Goal: Information Seeking & Learning: Learn about a topic

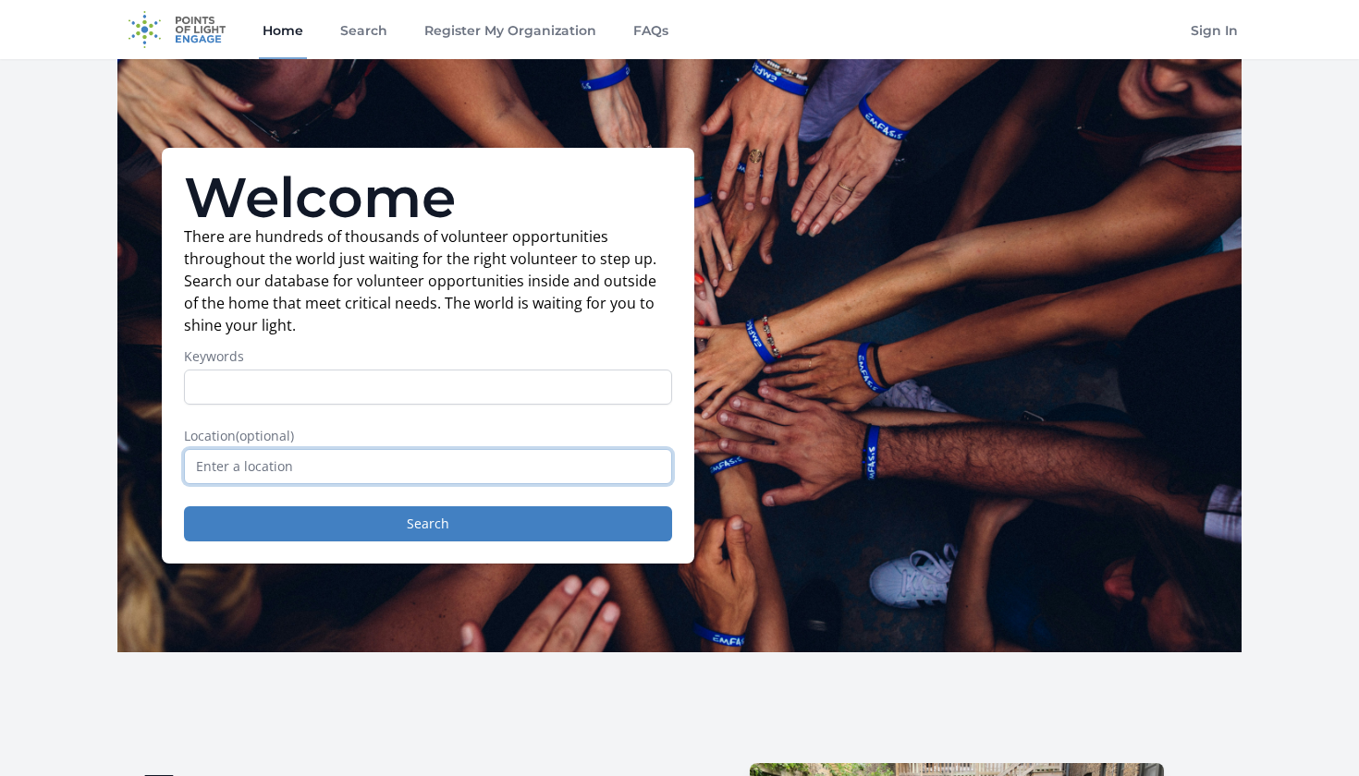
click at [279, 466] on input "text" at bounding box center [428, 466] width 488 height 35
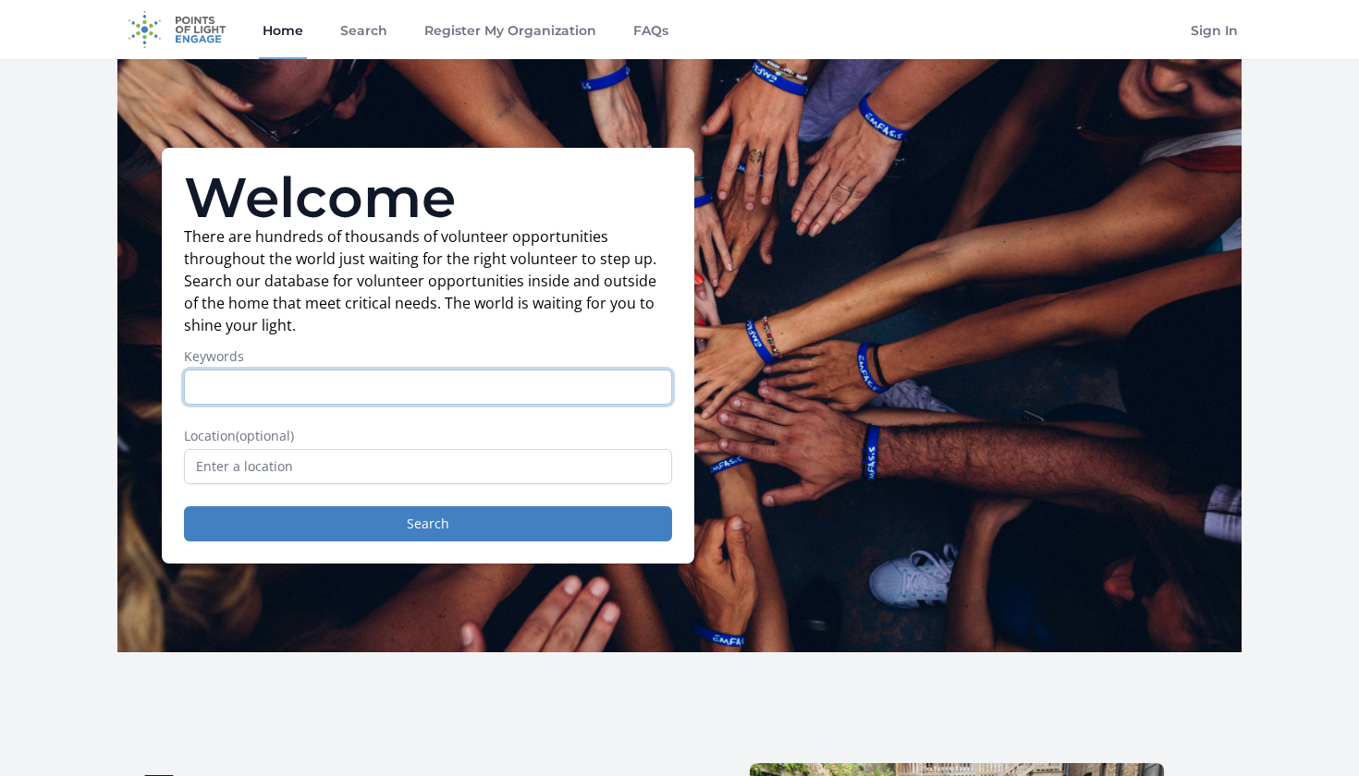
click at [281, 398] on input "Keywords" at bounding box center [428, 387] width 488 height 35
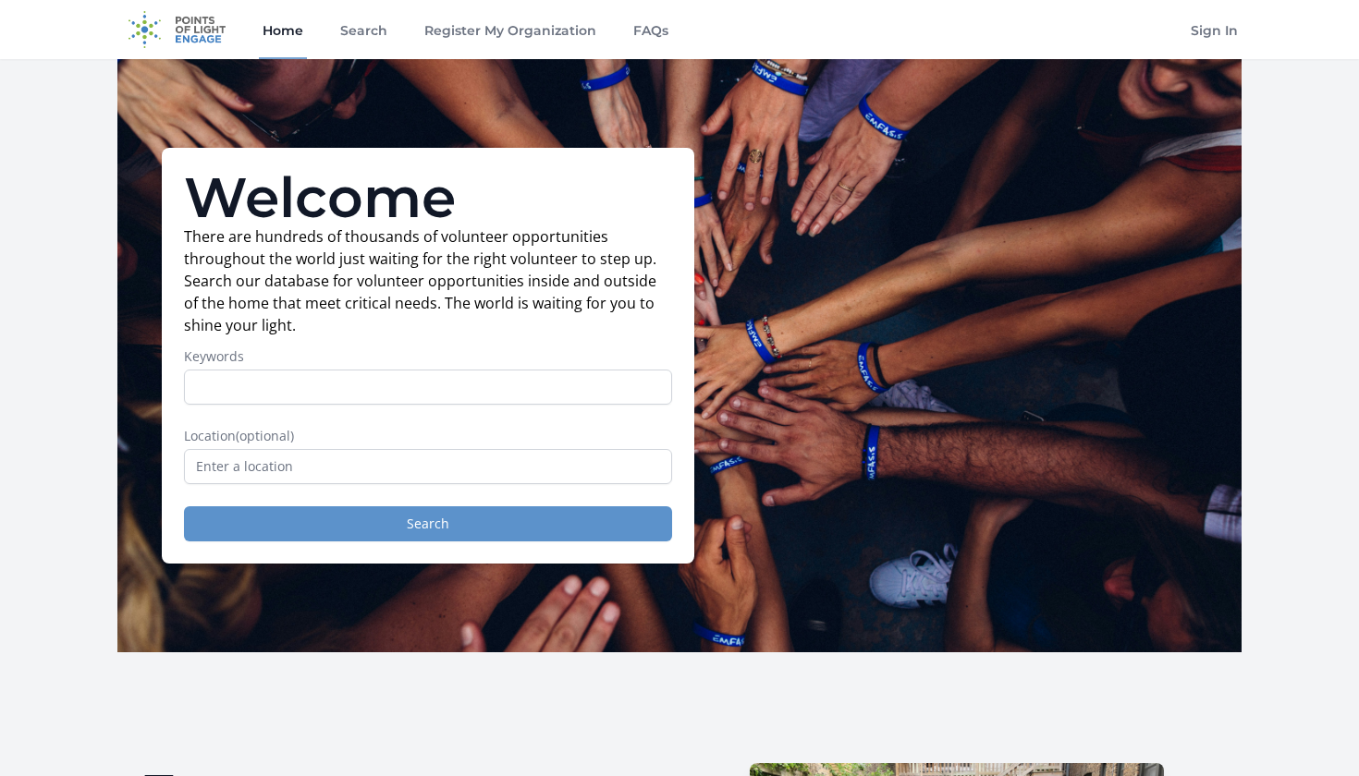
click at [362, 524] on button "Search" at bounding box center [428, 523] width 488 height 35
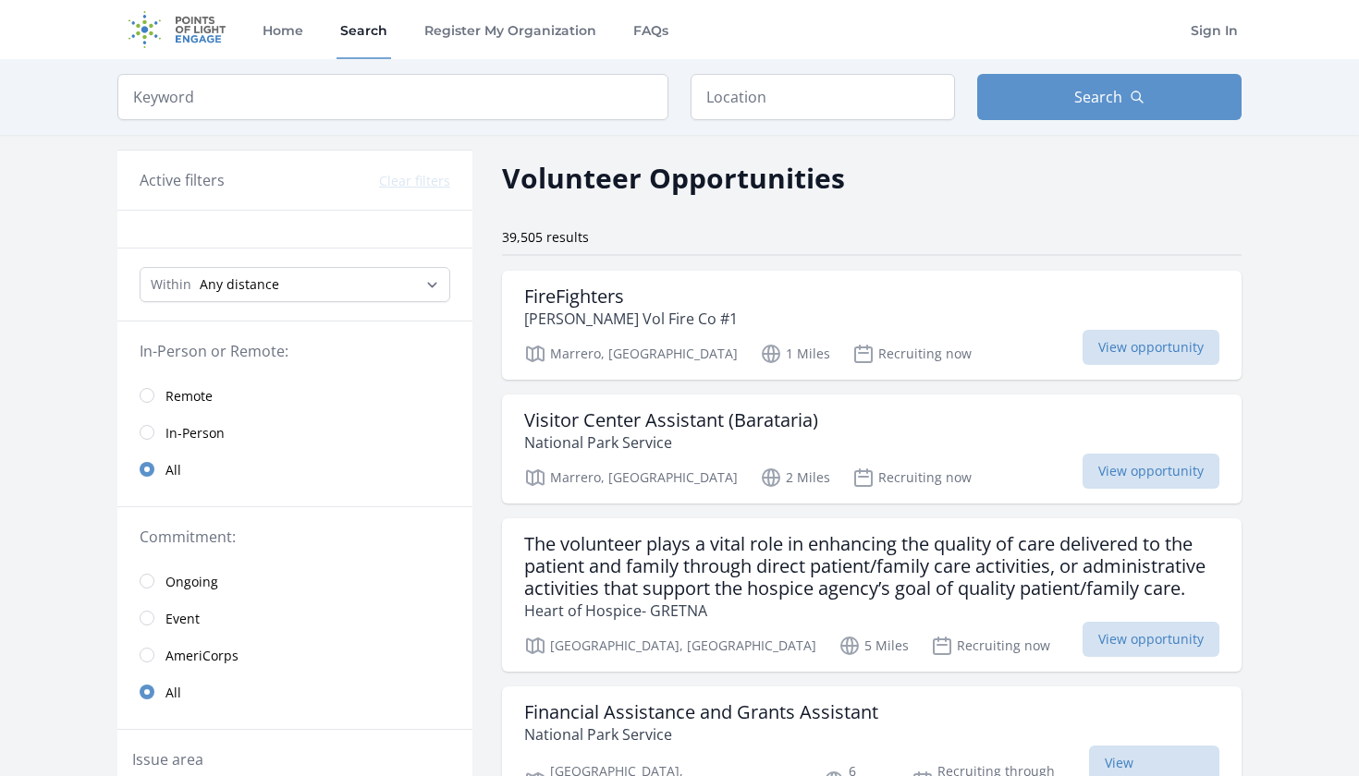
click at [145, 390] on input "radio" at bounding box center [147, 395] width 15 height 15
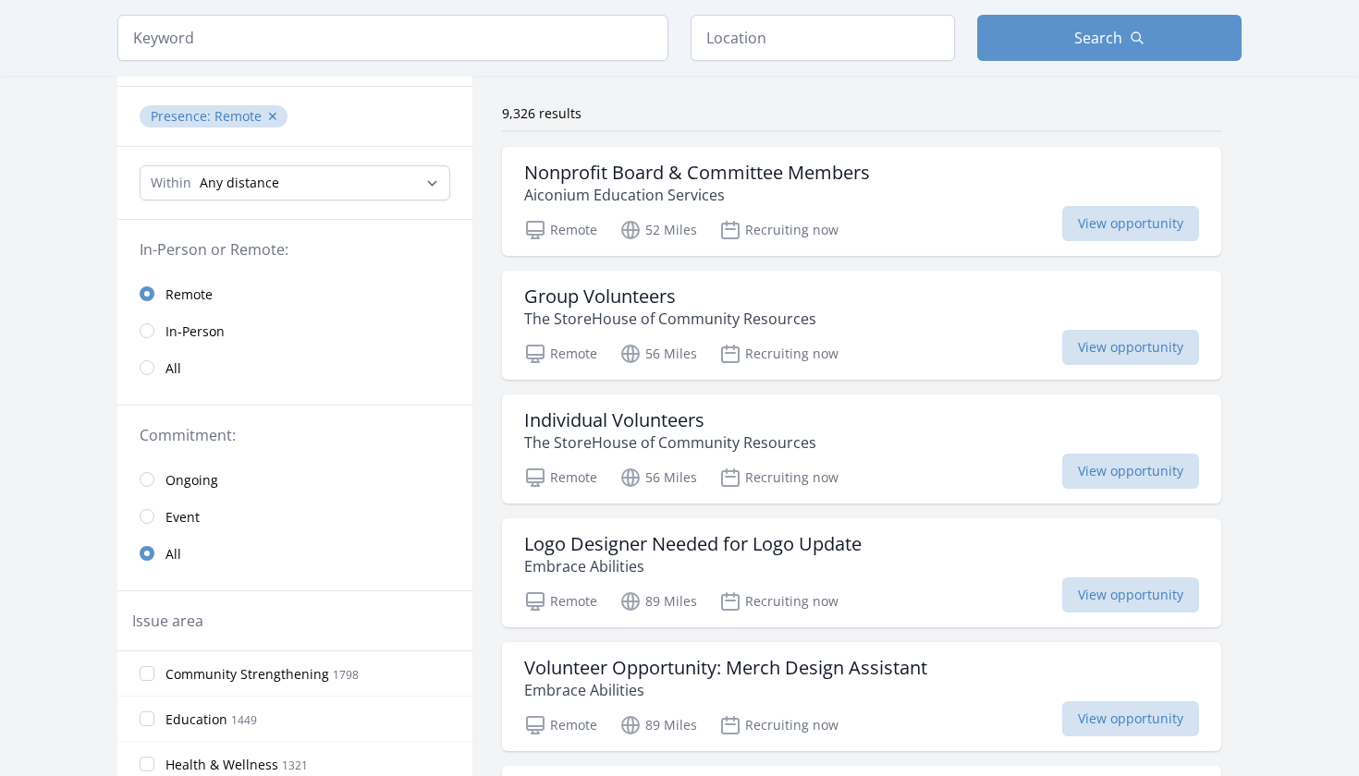
scroll to position [184, 0]
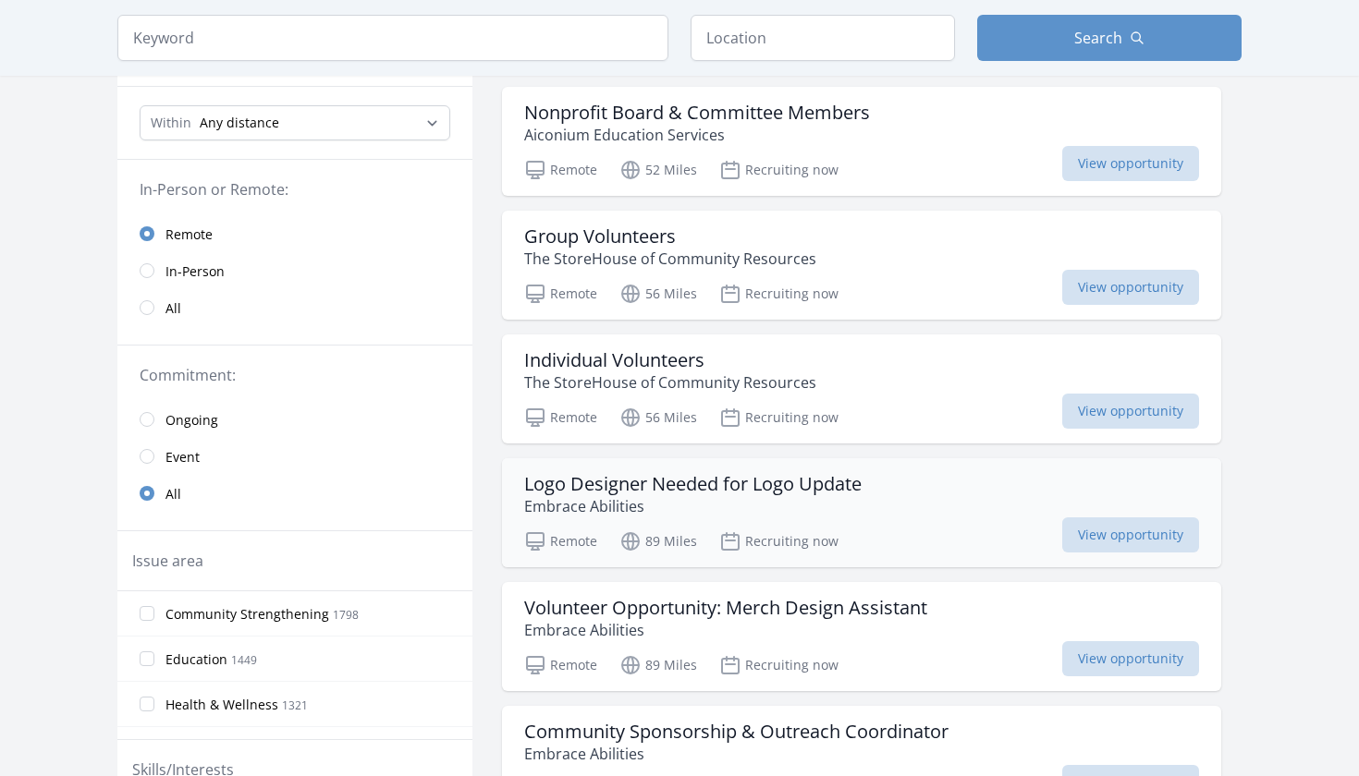
click at [696, 499] on p "Embrace Abilities" at bounding box center [692, 506] width 337 height 22
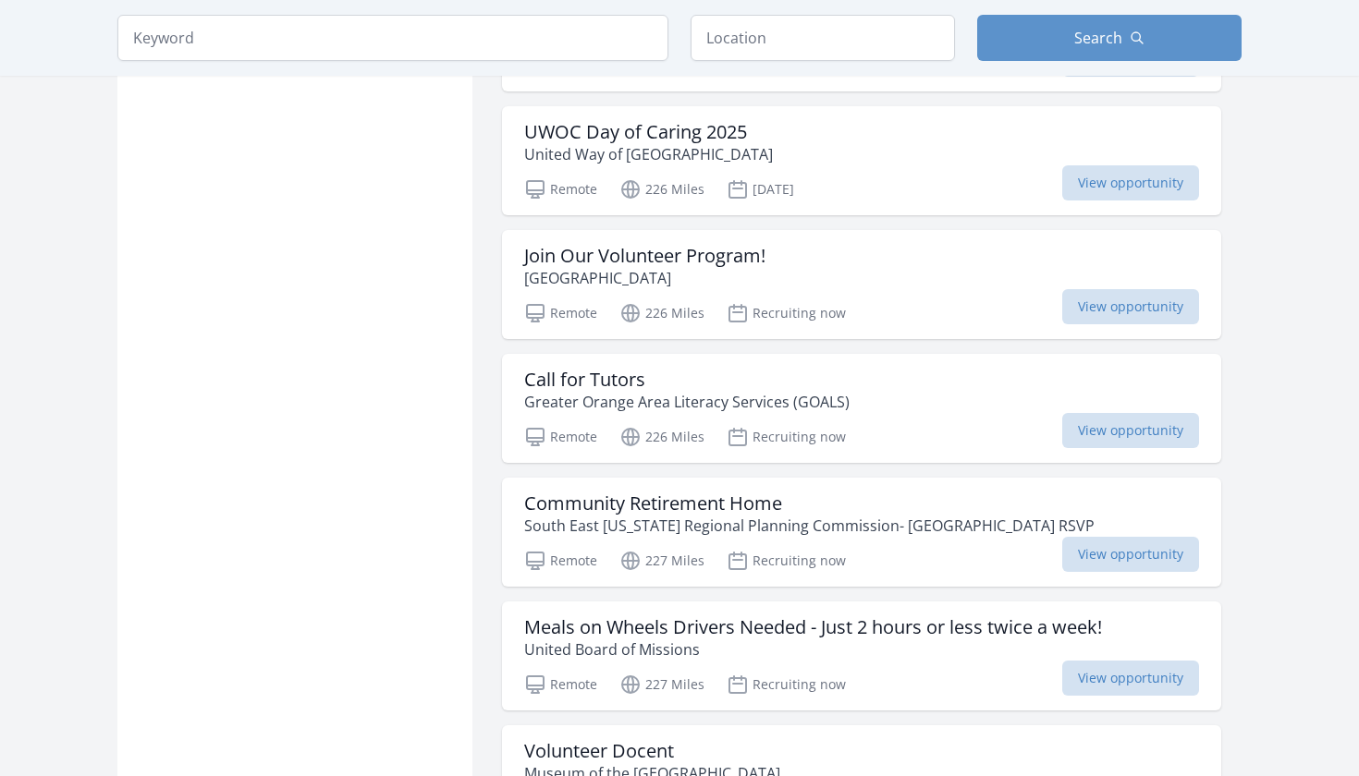
scroll to position [1782, 0]
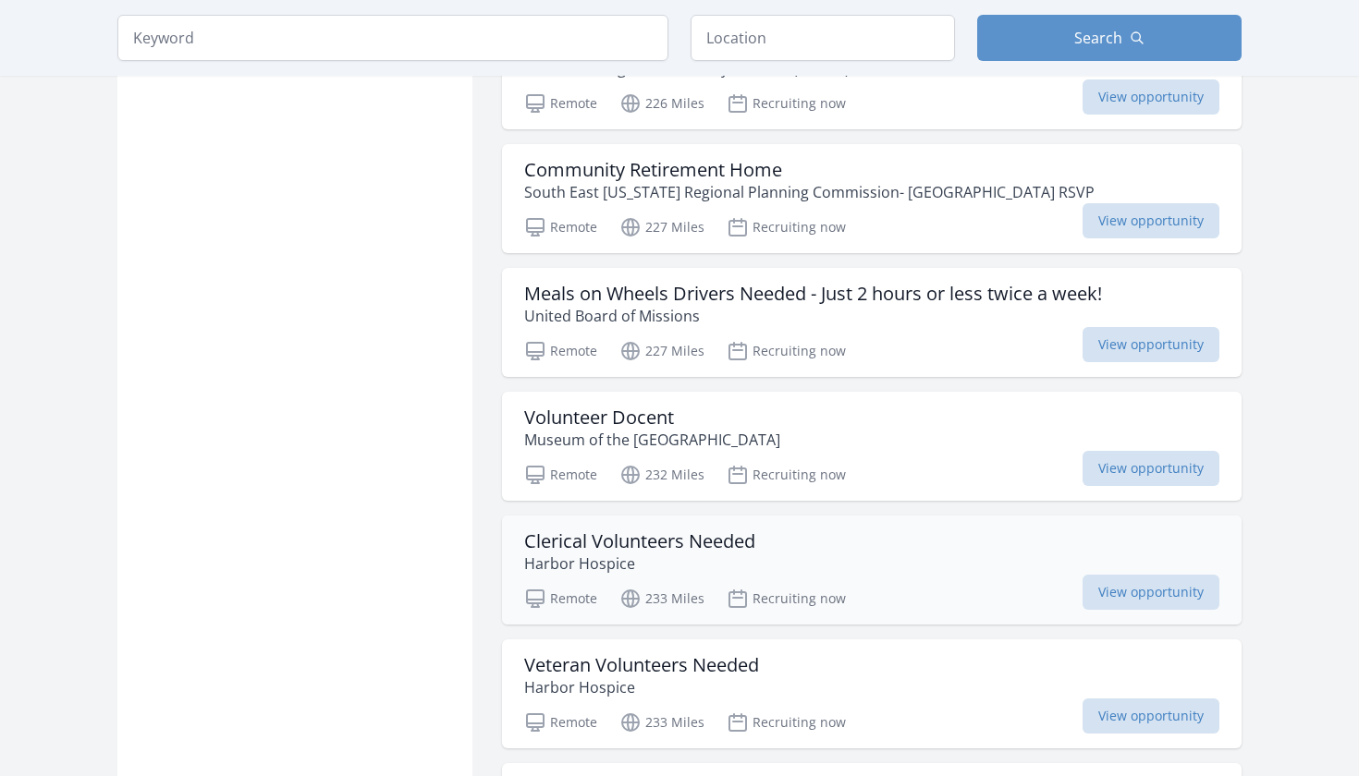
scroll to position [2113, 0]
